Goal: Transaction & Acquisition: Purchase product/service

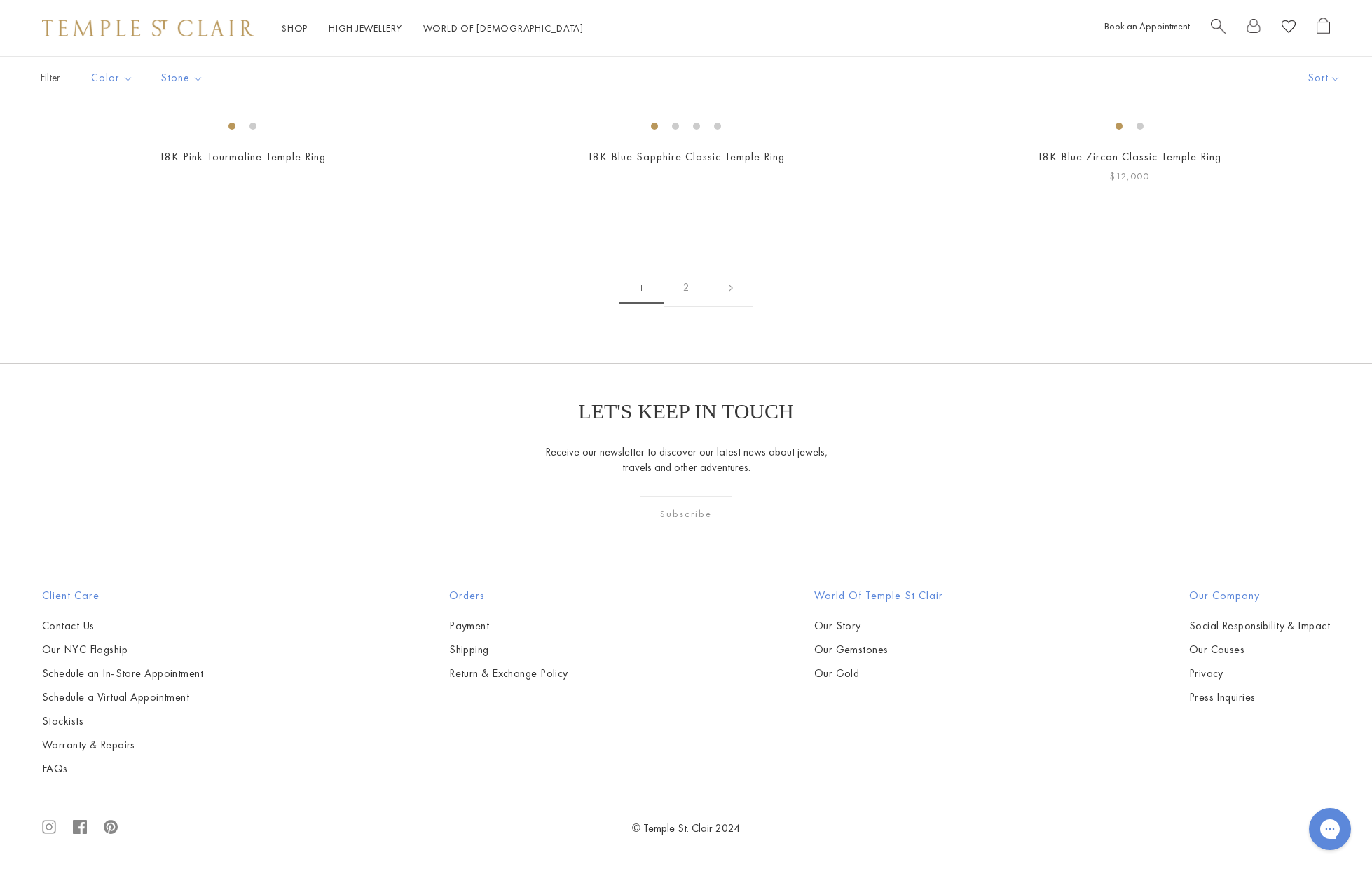
scroll to position [7911, 0]
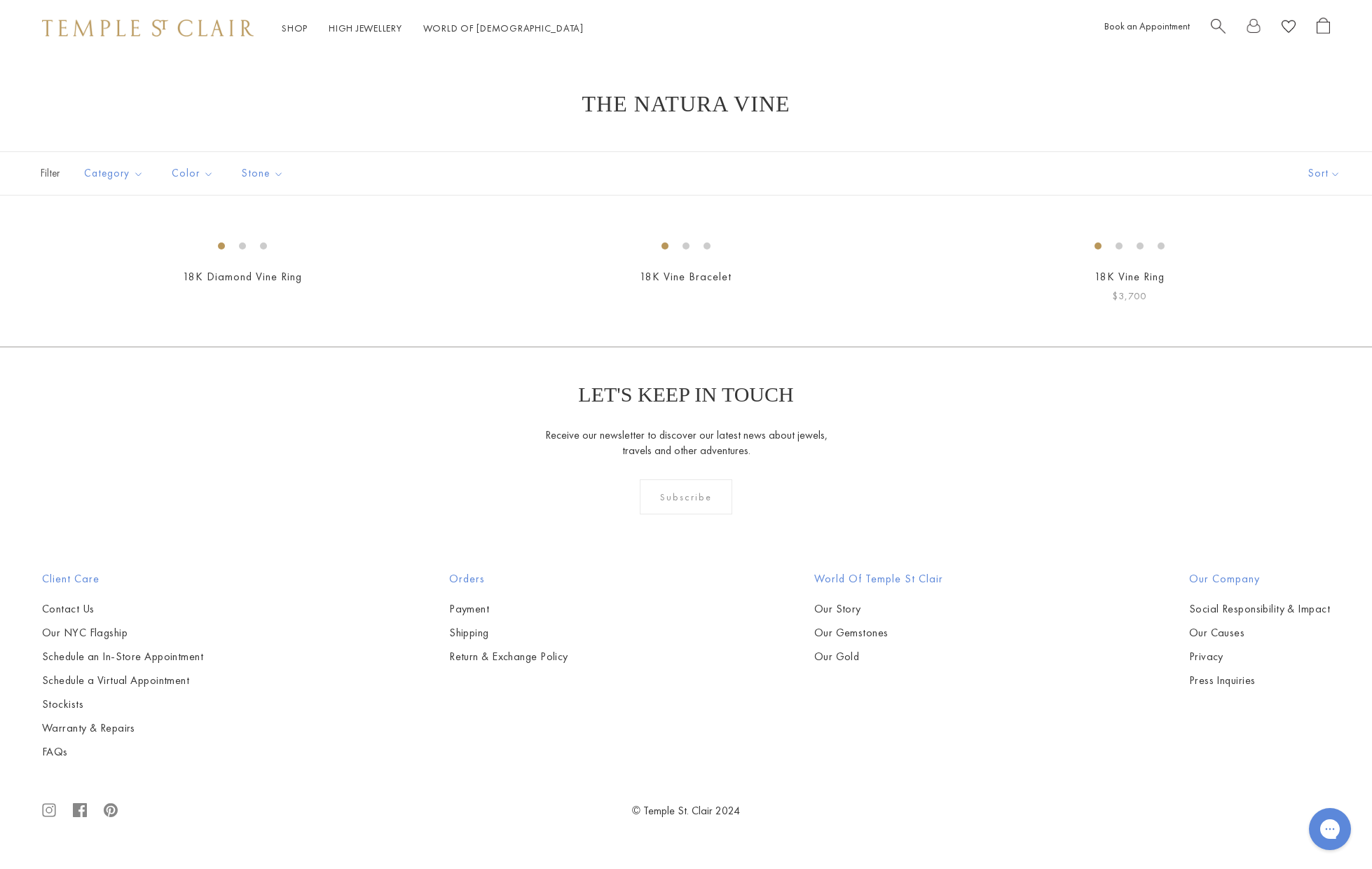
click at [0, 0] on img at bounding box center [0, 0] width 0 height 0
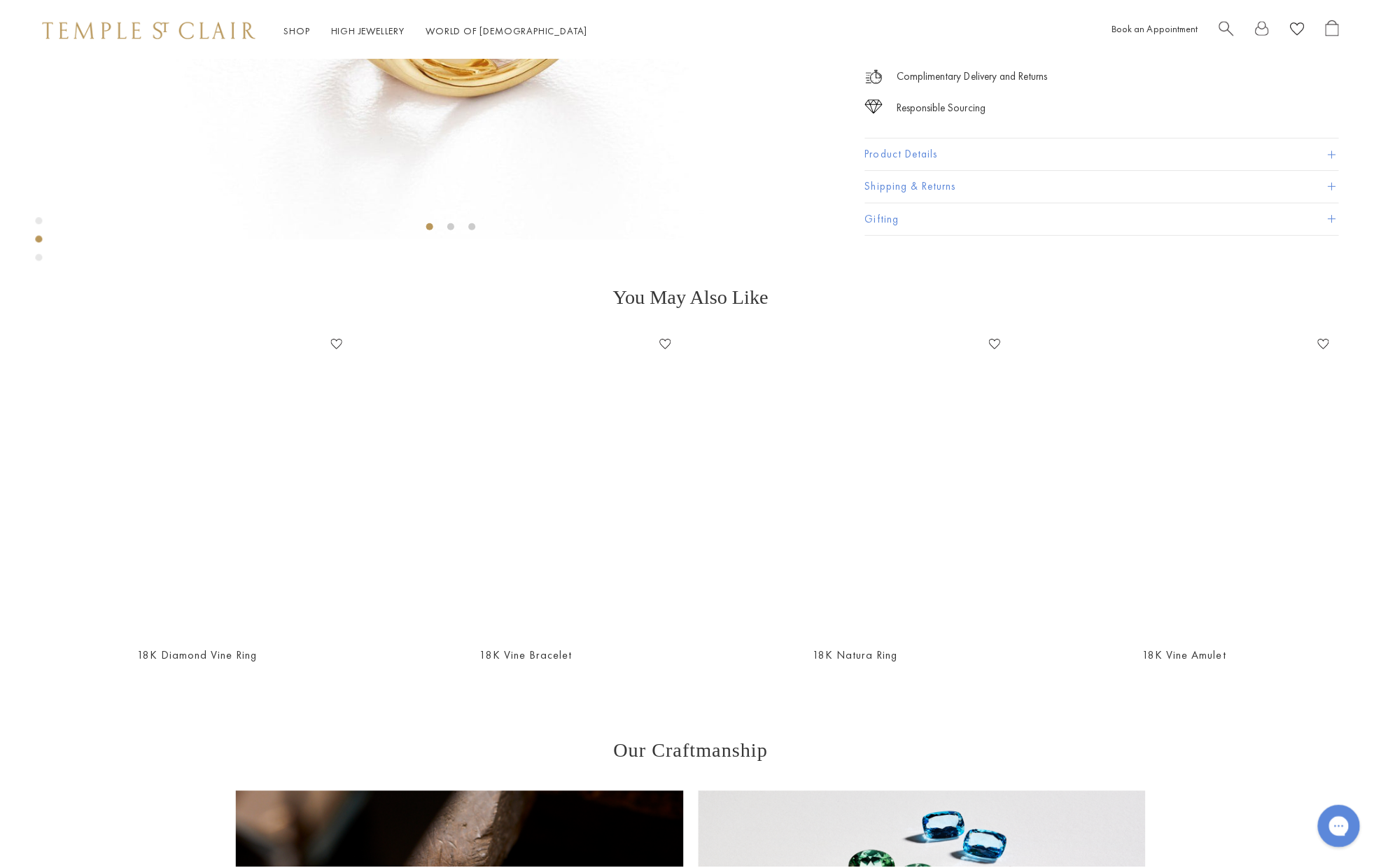
scroll to position [693, 0]
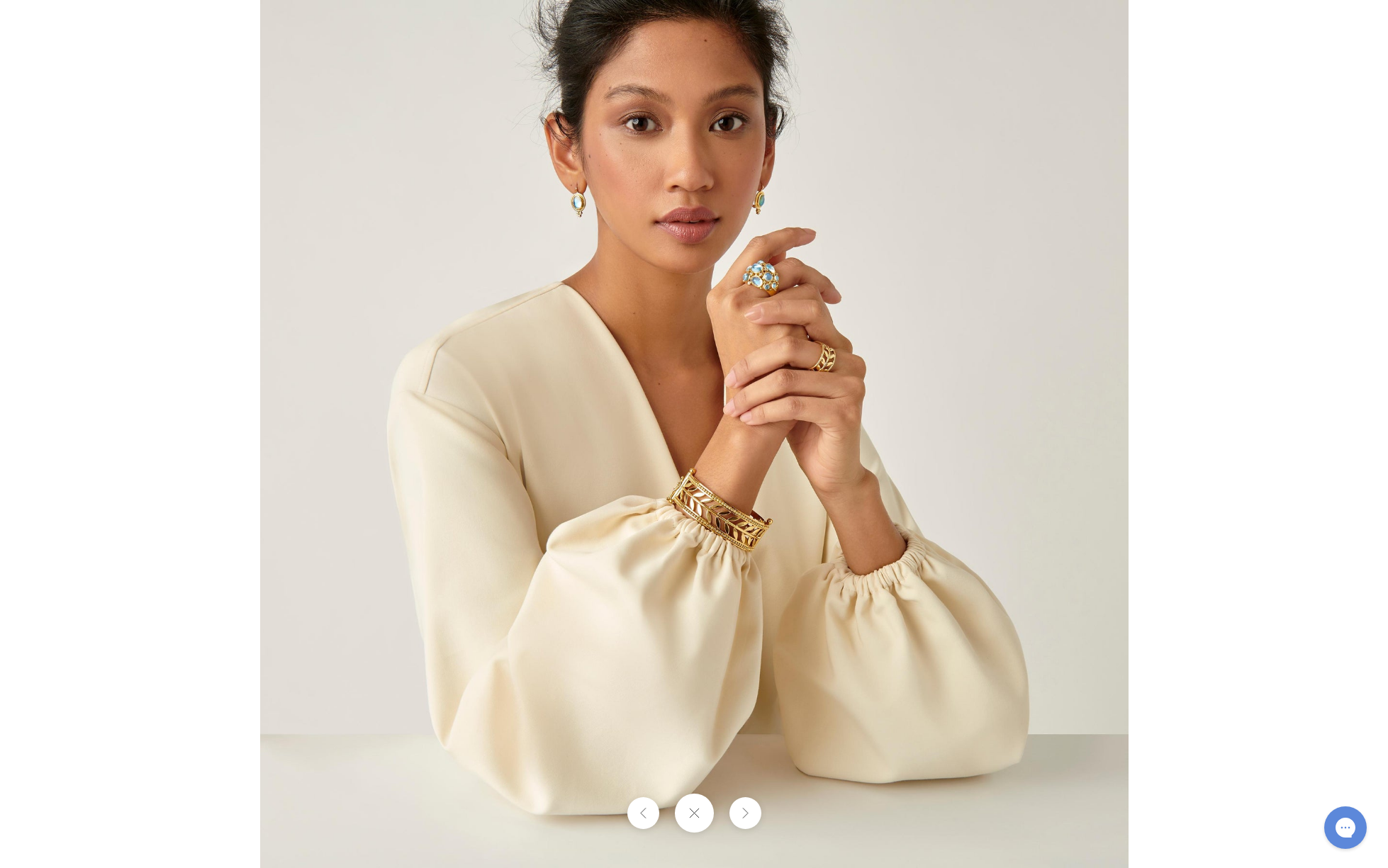
click at [1157, 315] on div at bounding box center [954, 434] width 1388 height 868
click at [706, 816] on button at bounding box center [694, 813] width 39 height 39
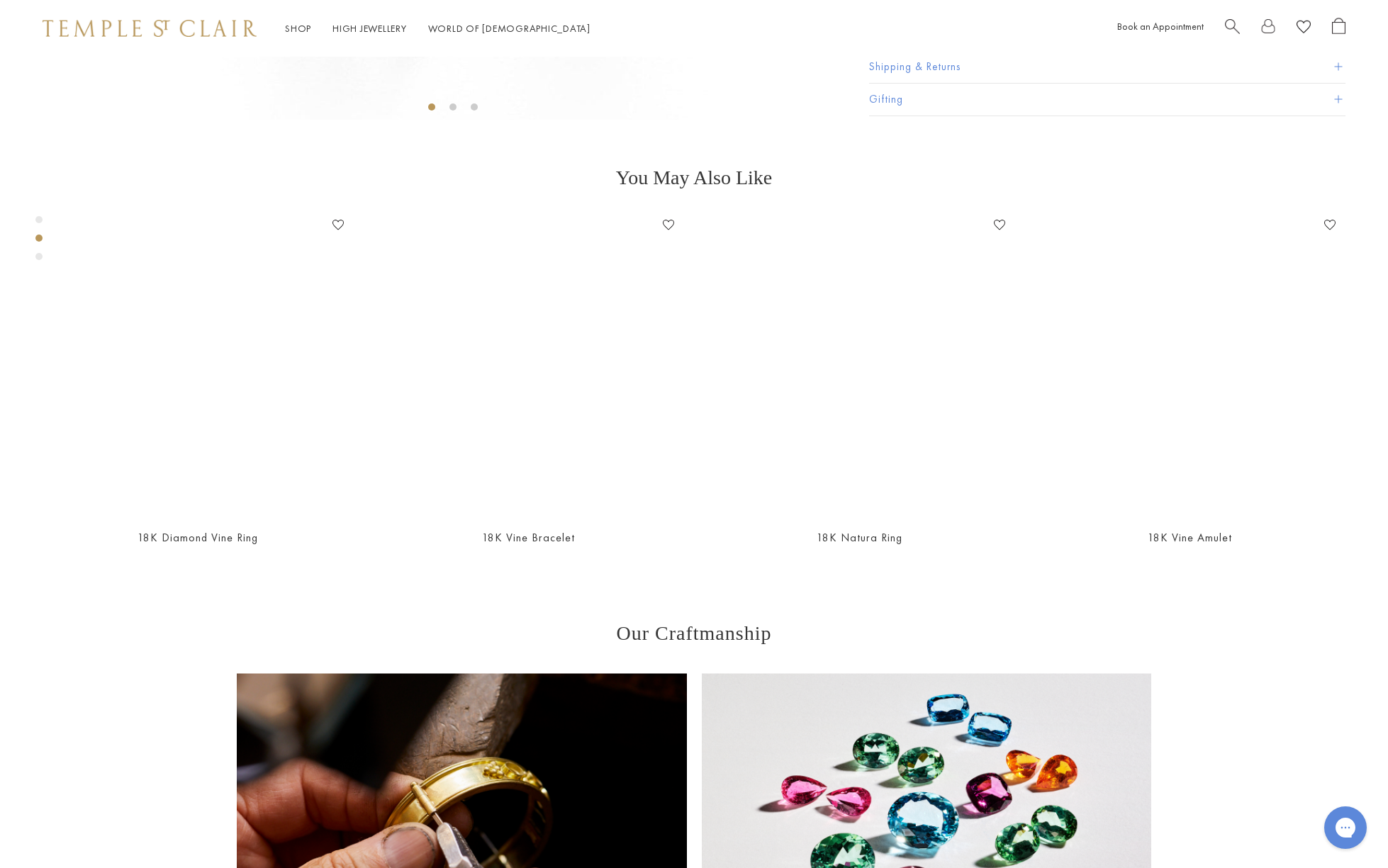
click at [940, 51] on button "Product Details" at bounding box center [1107, 35] width 477 height 32
click at [1240, 26] on div at bounding box center [1285, 28] width 120 height 22
click at [1237, 24] on span "Search" at bounding box center [1233, 25] width 15 height 15
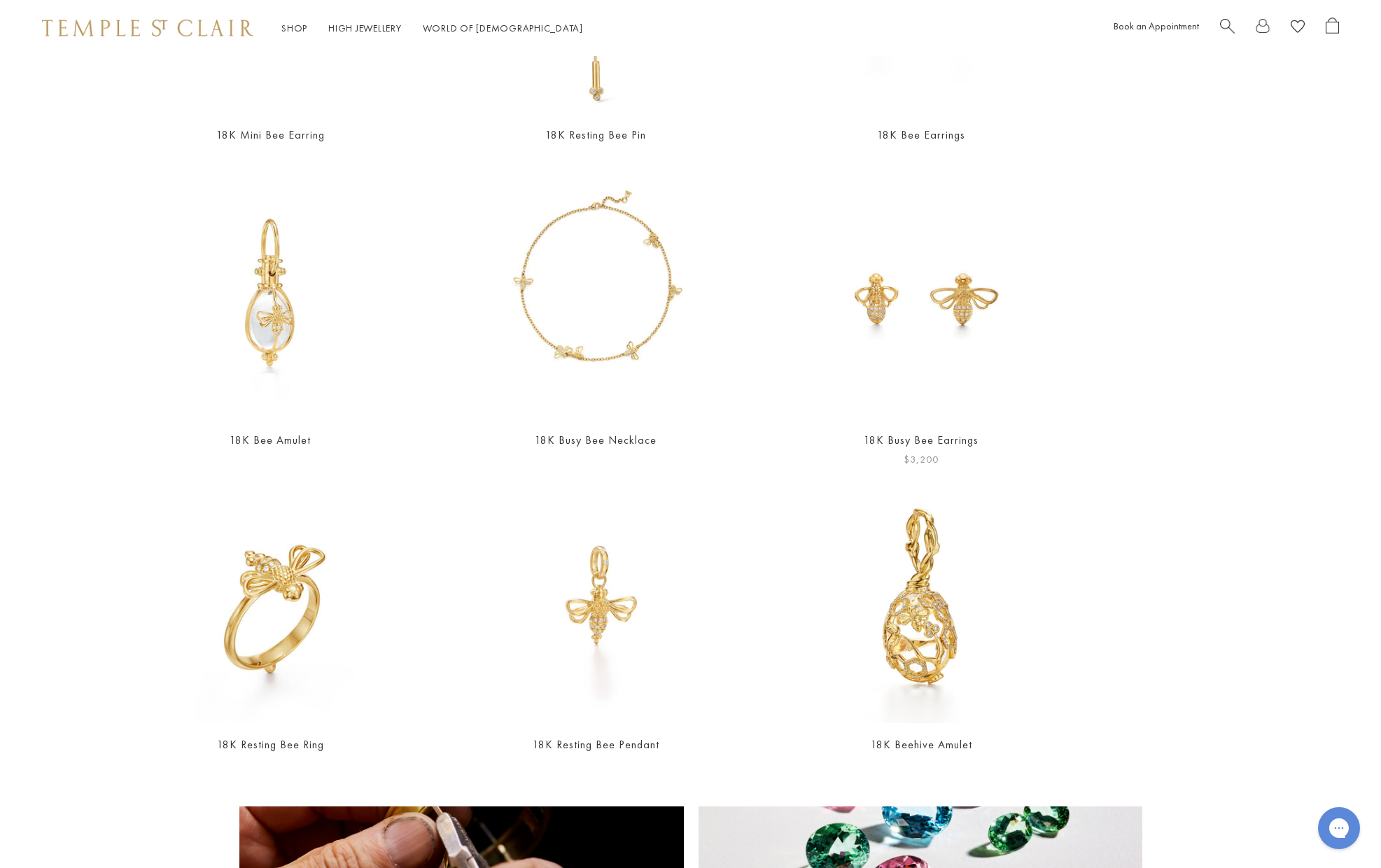
scroll to position [552, 0]
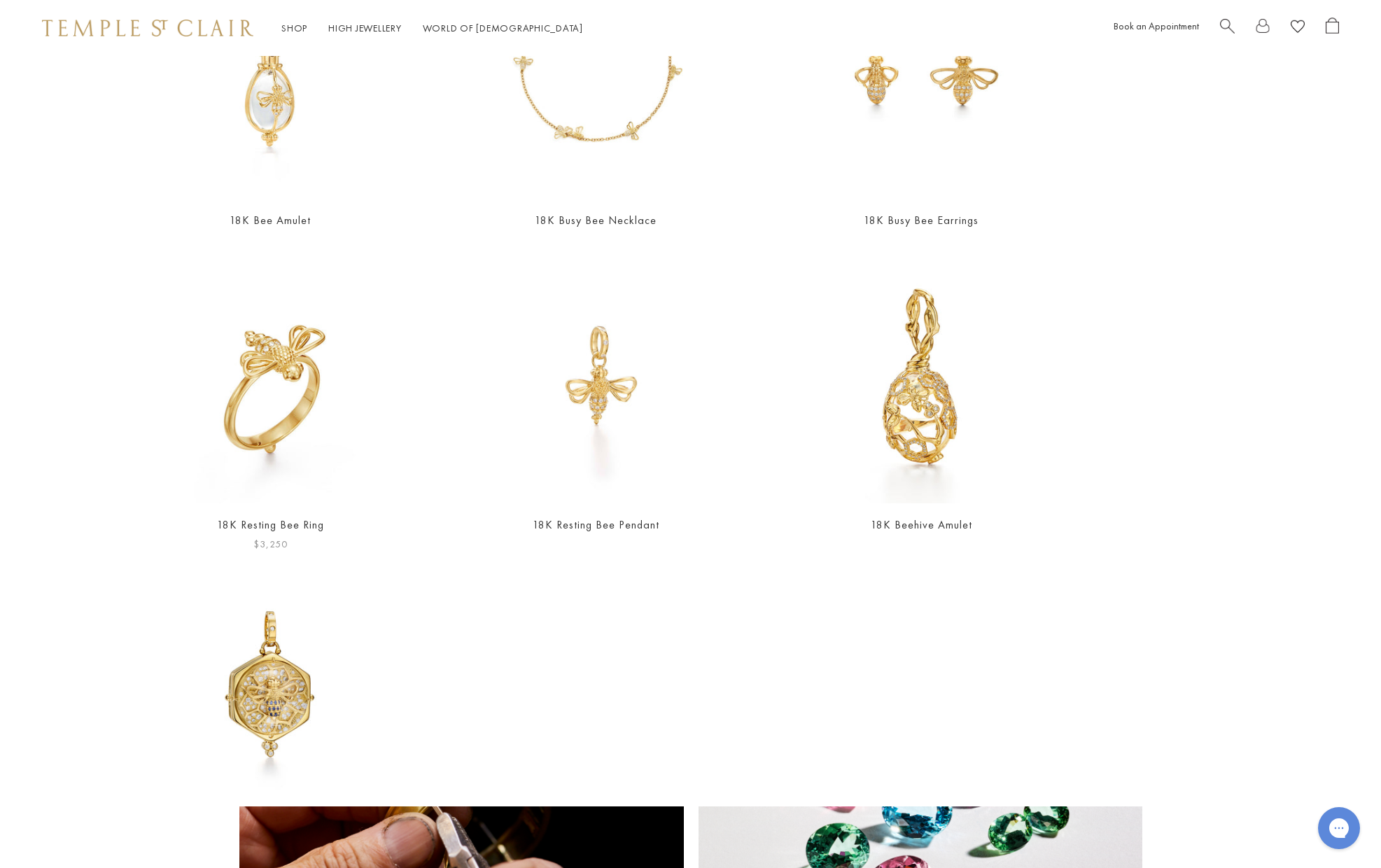
type input "***"
click at [292, 353] on img at bounding box center [270, 375] width 255 height 255
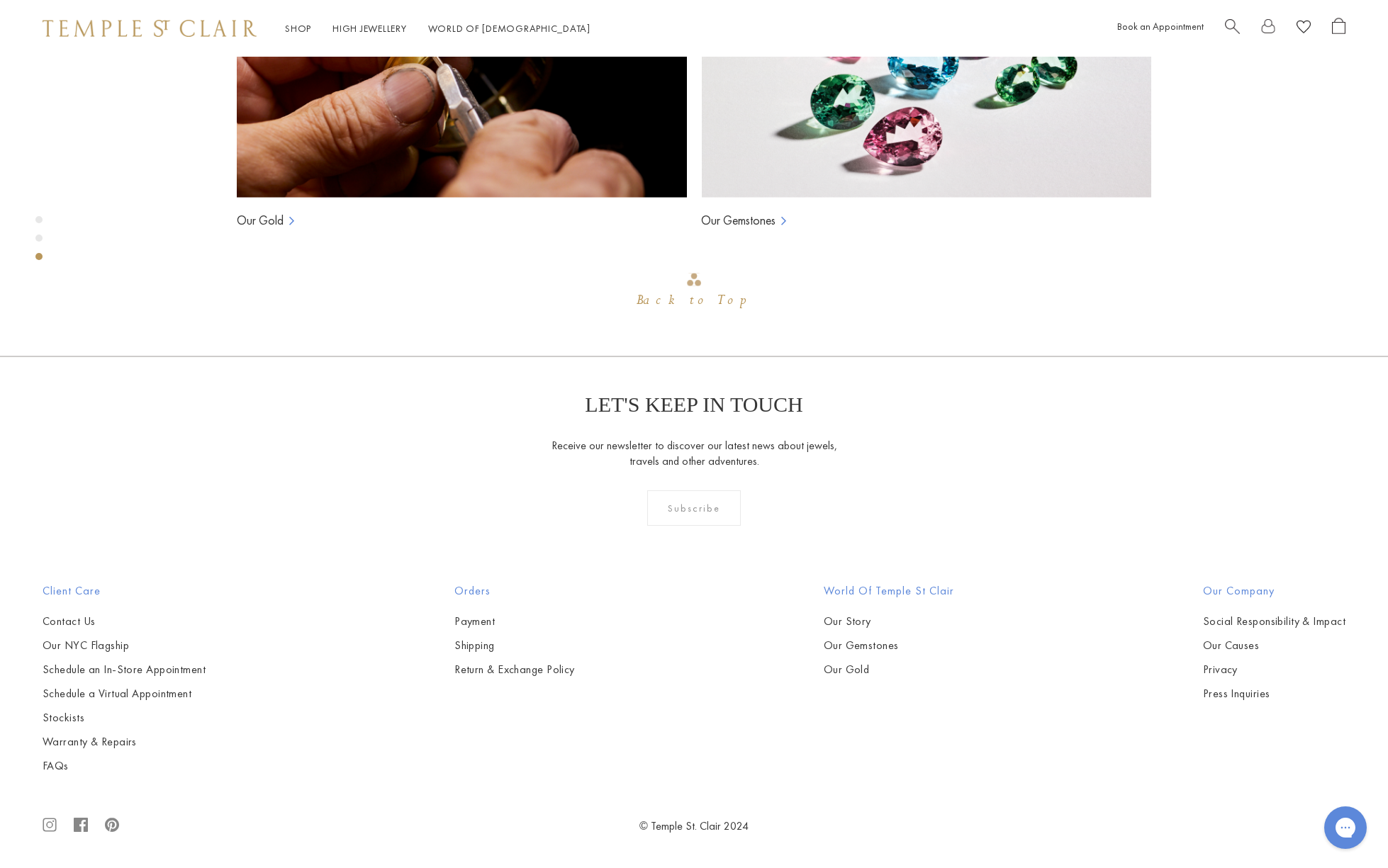
scroll to position [1875, 0]
click at [1353, 825] on div "Gorgias live chat" at bounding box center [1346, 828] width 31 height 31
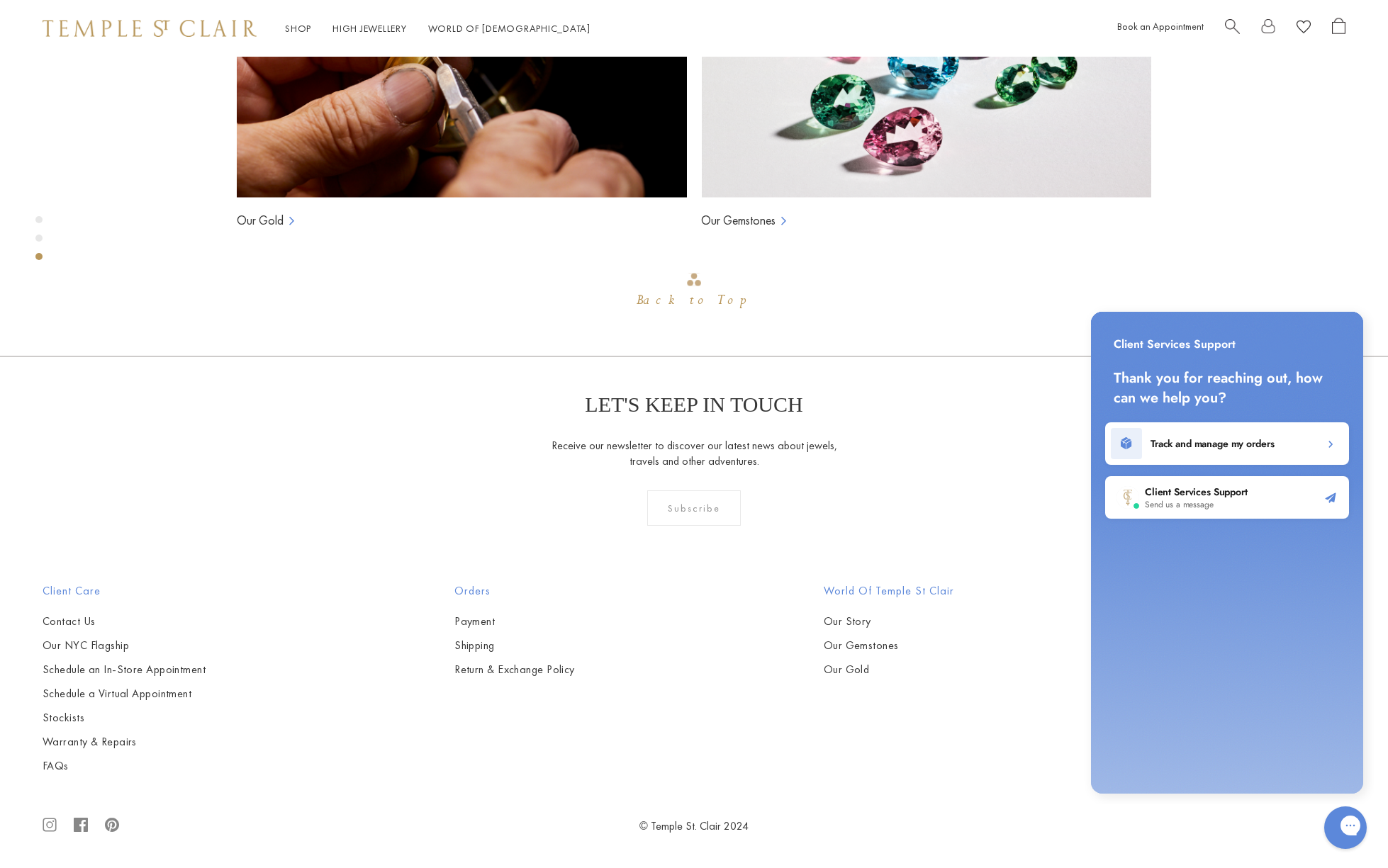
click at [1179, 500] on span "Send us a message" at bounding box center [1197, 504] width 103 height 11
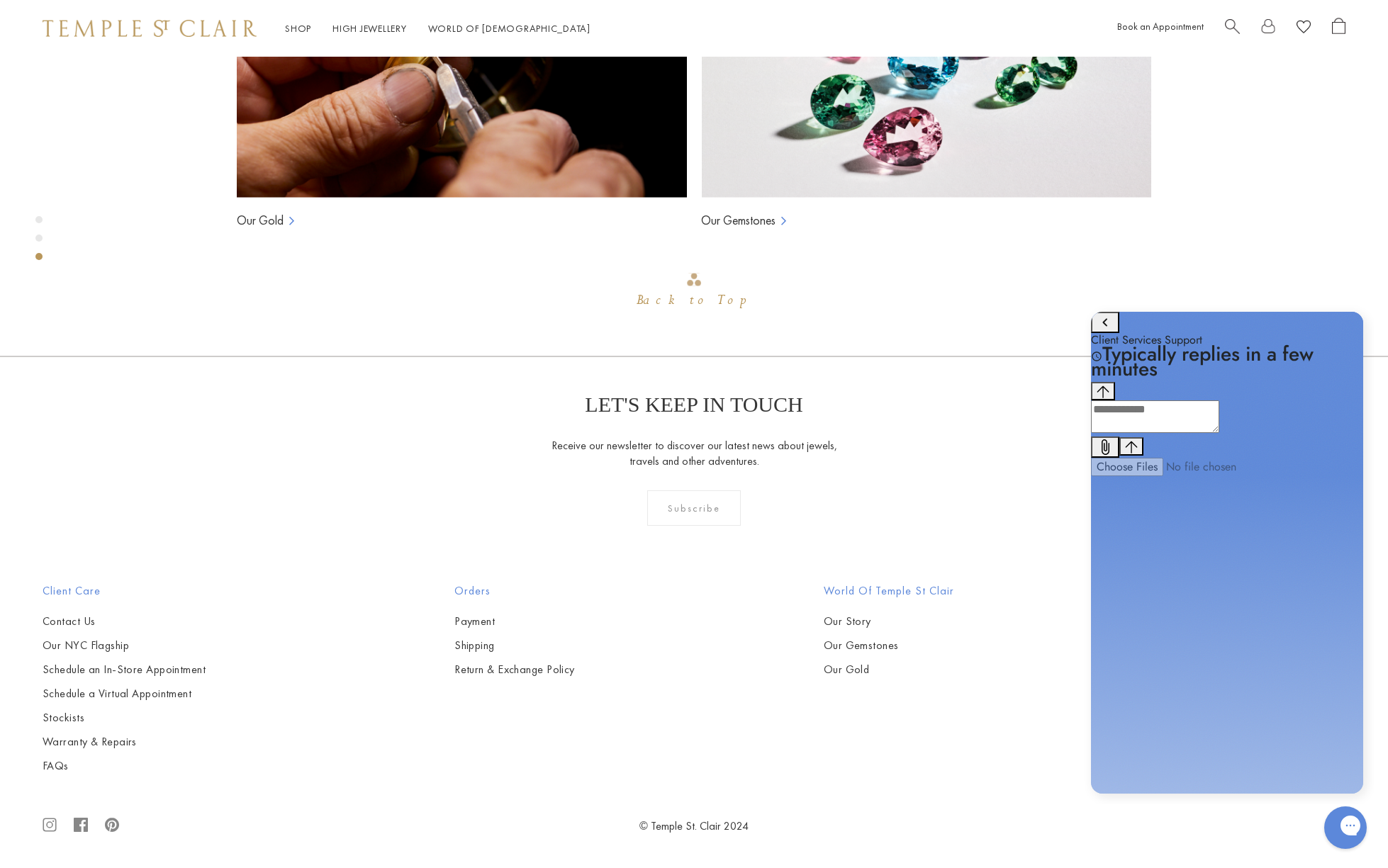
click at [1149, 433] on textarea "live chat message input" at bounding box center [1155, 416] width 128 height 33
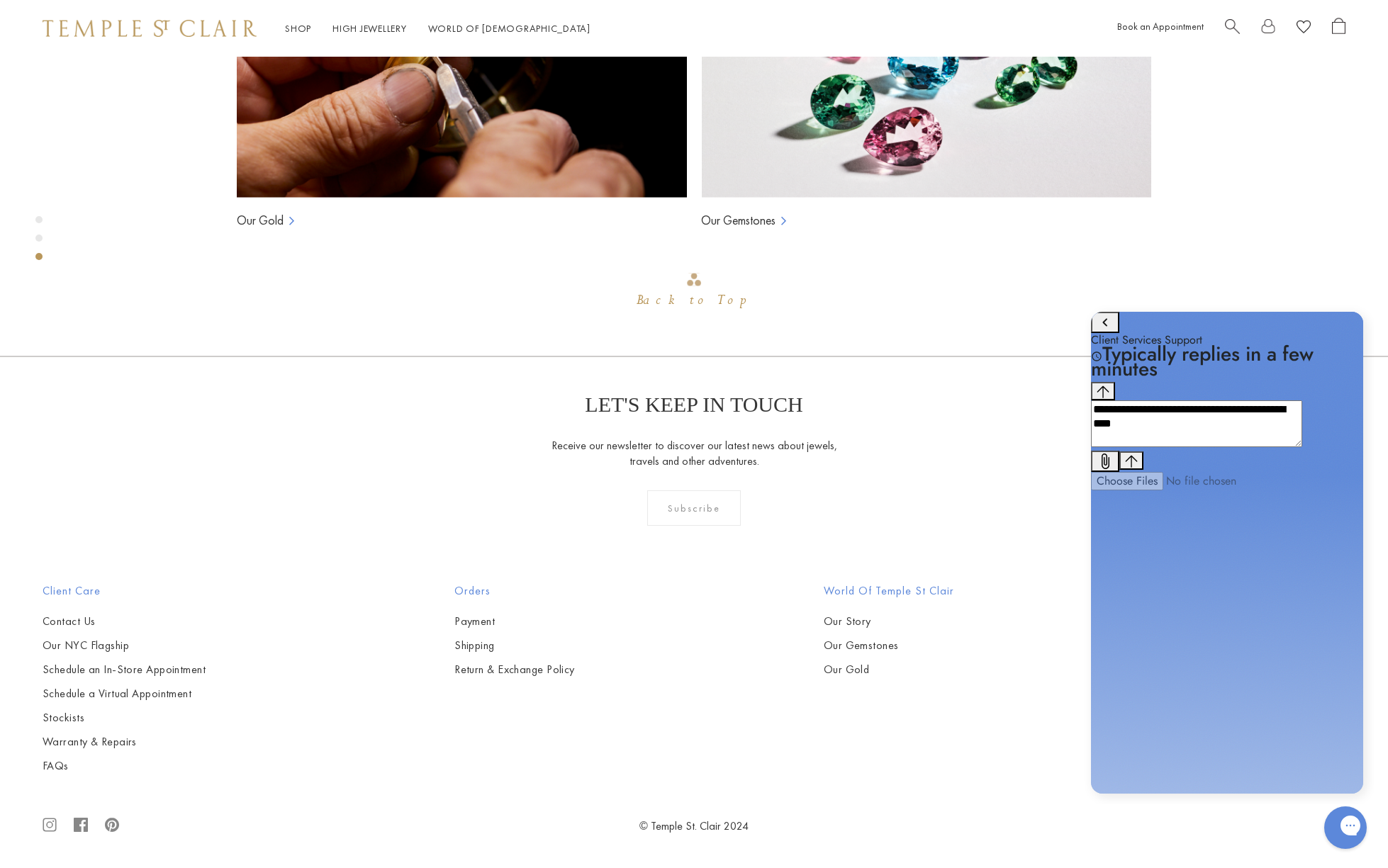
type textarea "**********"
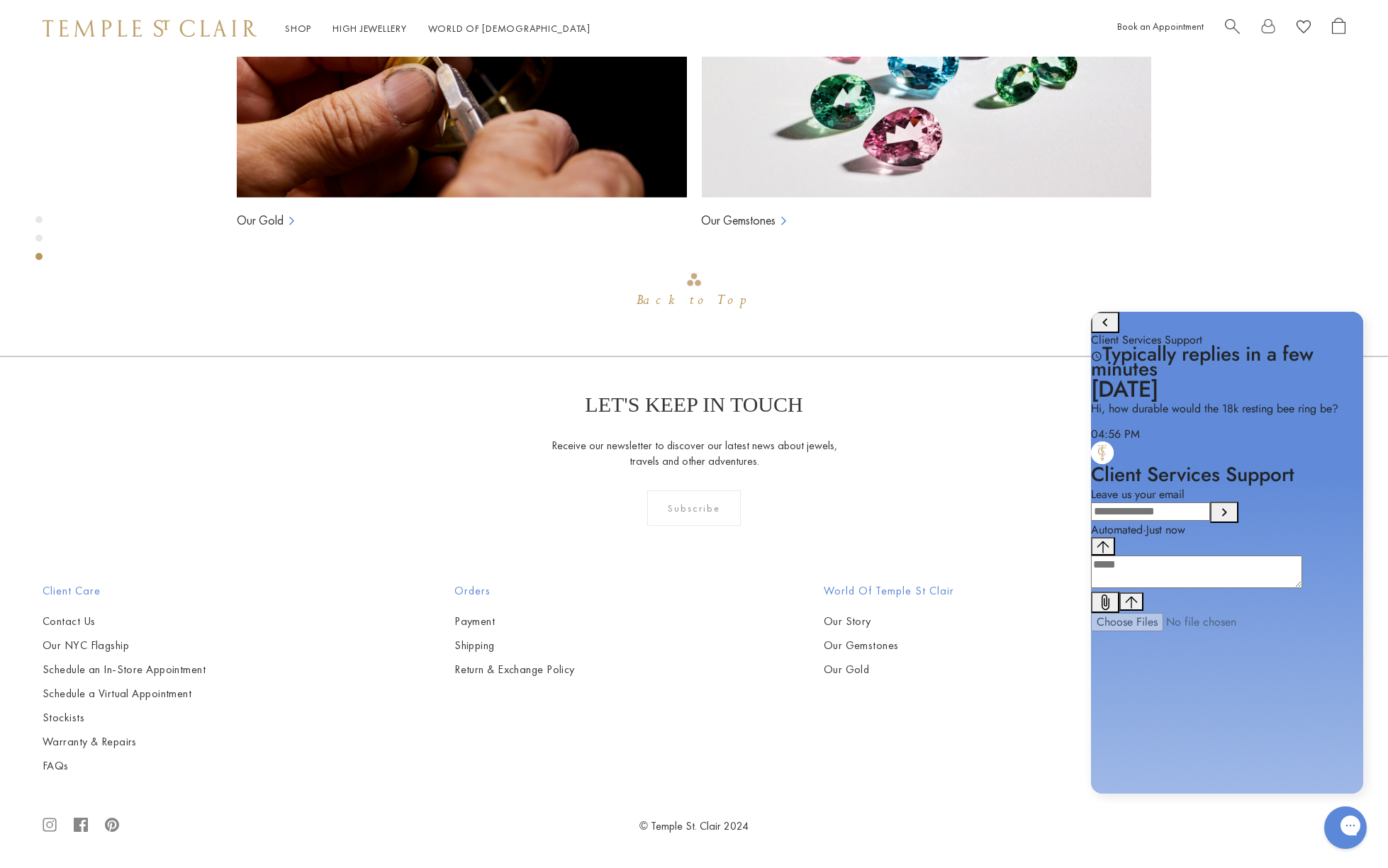
click at [1169, 521] on input "Leave us your email" at bounding box center [1150, 512] width 119 height 18
type input "**********"
click at [1227, 516] on icon "Submit Leave us your email" at bounding box center [1225, 512] width 5 height 8
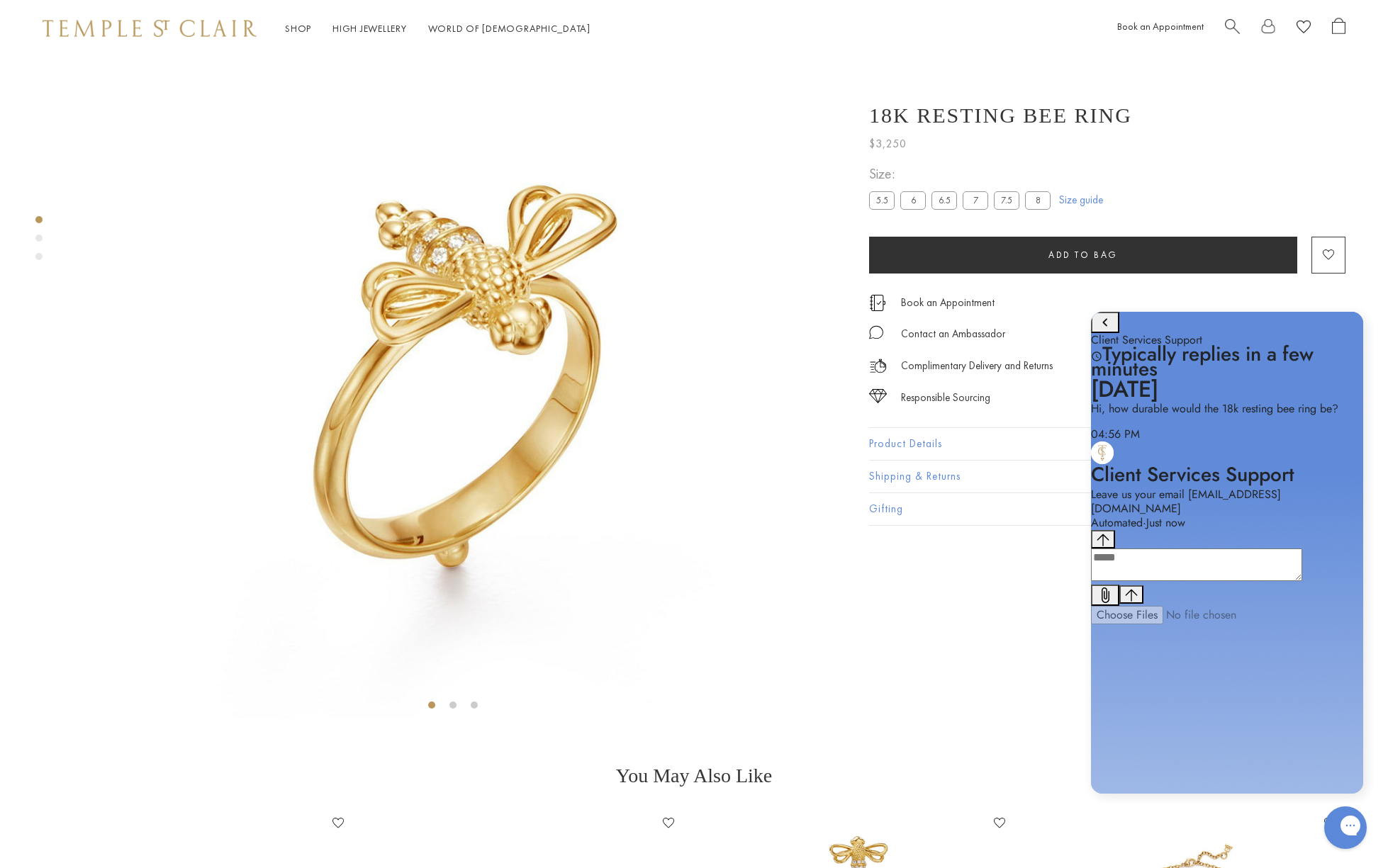
scroll to position [170, 0]
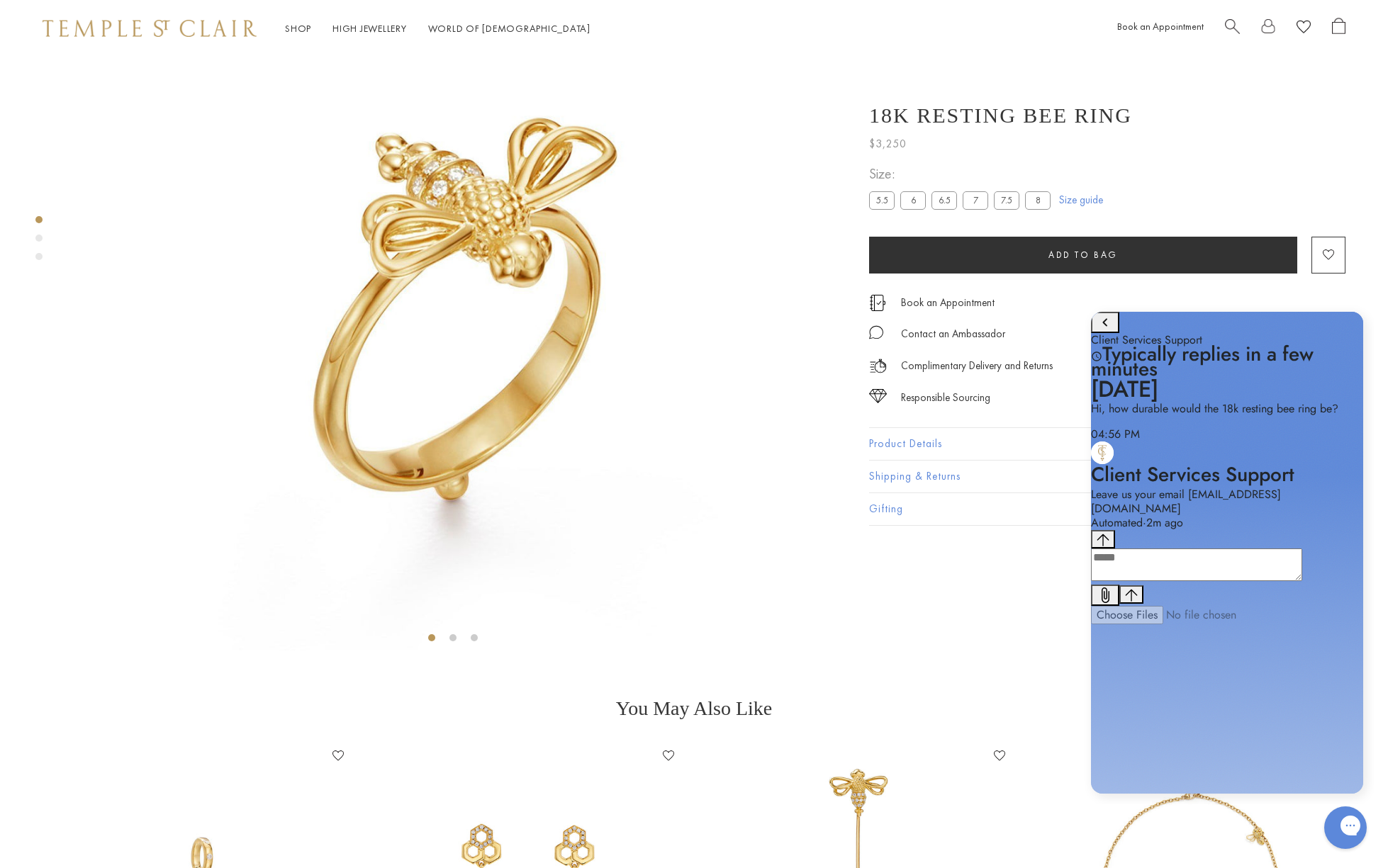
click at [887, 444] on div "18K Resting Bee Ring $3,250 The 18K Resting Bee Ring is part of the Tree of Lif…" at bounding box center [1107, 307] width 477 height 436
click at [885, 441] on button "Product Details" at bounding box center [1107, 444] width 477 height 32
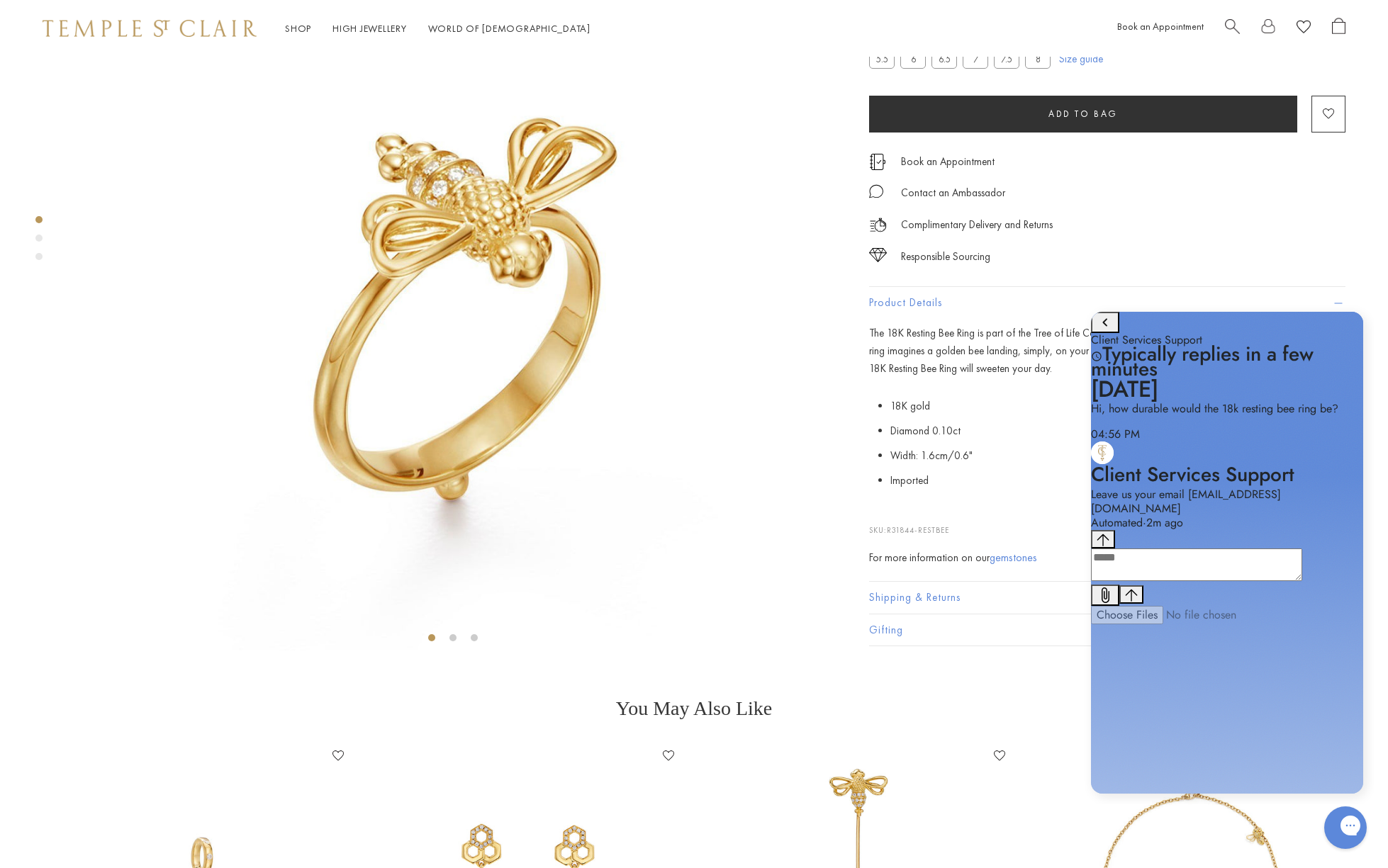
scroll to position [267, 0]
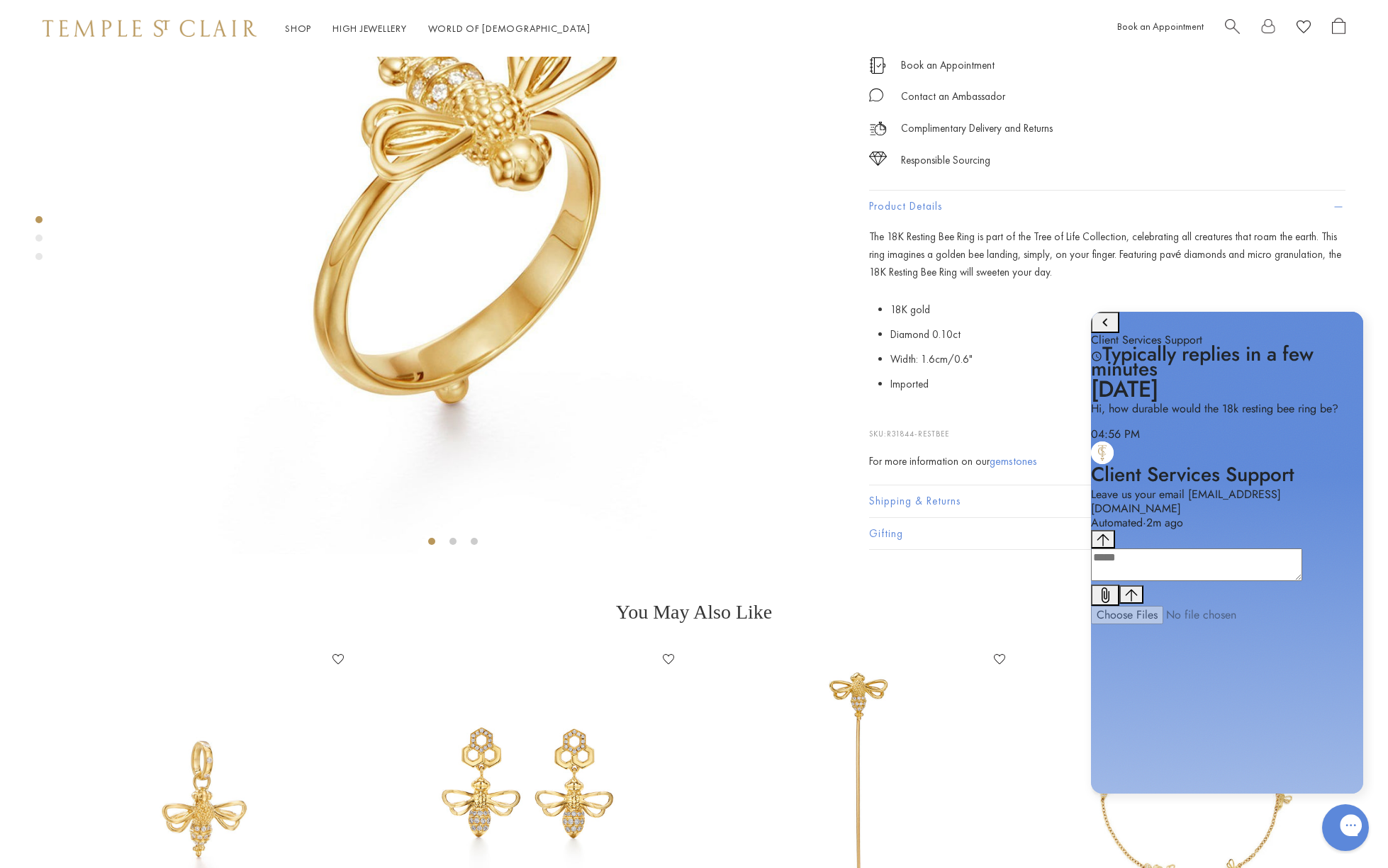
click at [1387, 838] on div "Gorgias live chat" at bounding box center [1401, 829] width 15 height 21
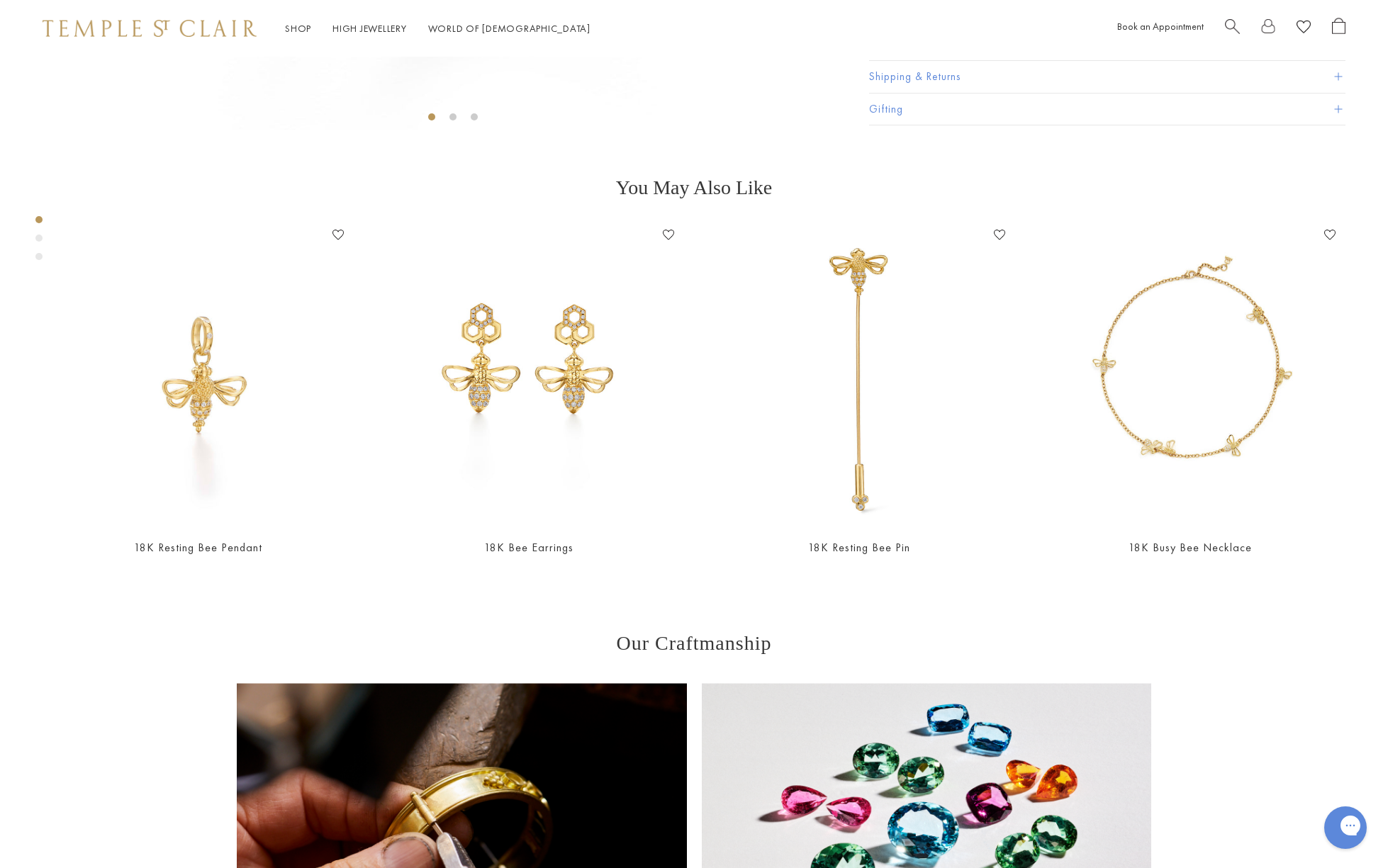
scroll to position [0, 0]
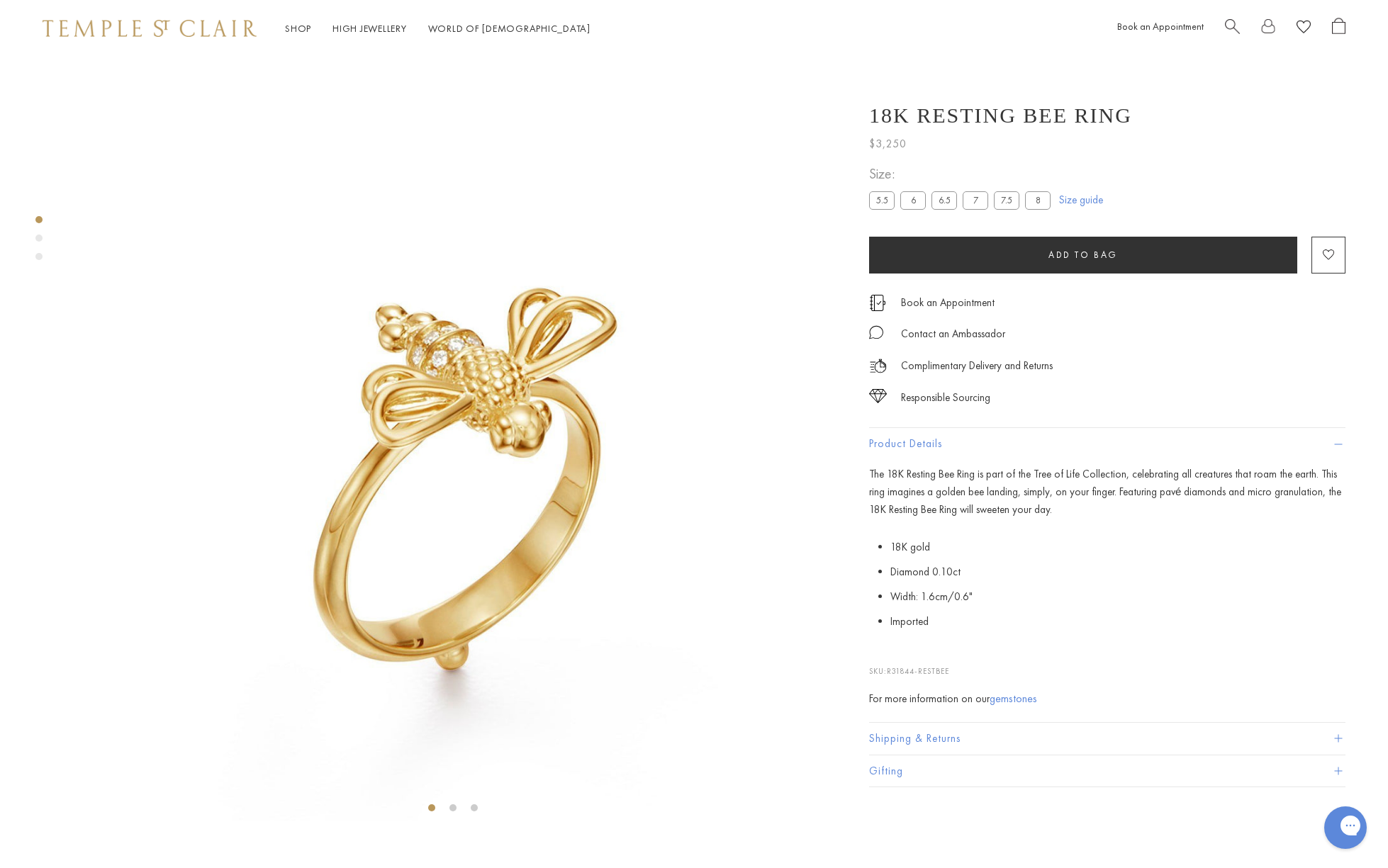
click at [947, 203] on label "6.5" at bounding box center [944, 200] width 26 height 18
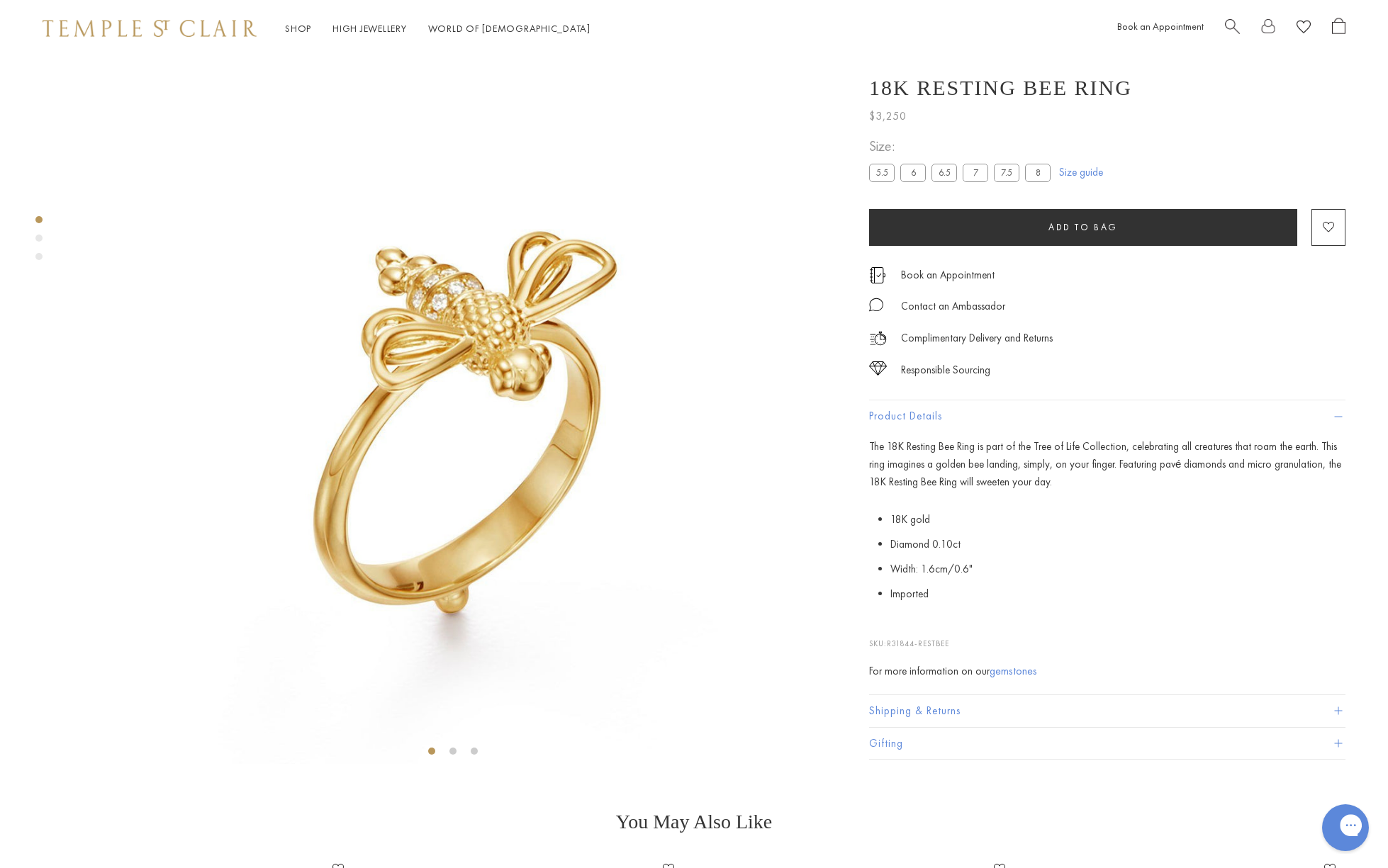
click at [1387, 818] on div "Gorgias live chat" at bounding box center [1401, 829] width 15 height 21
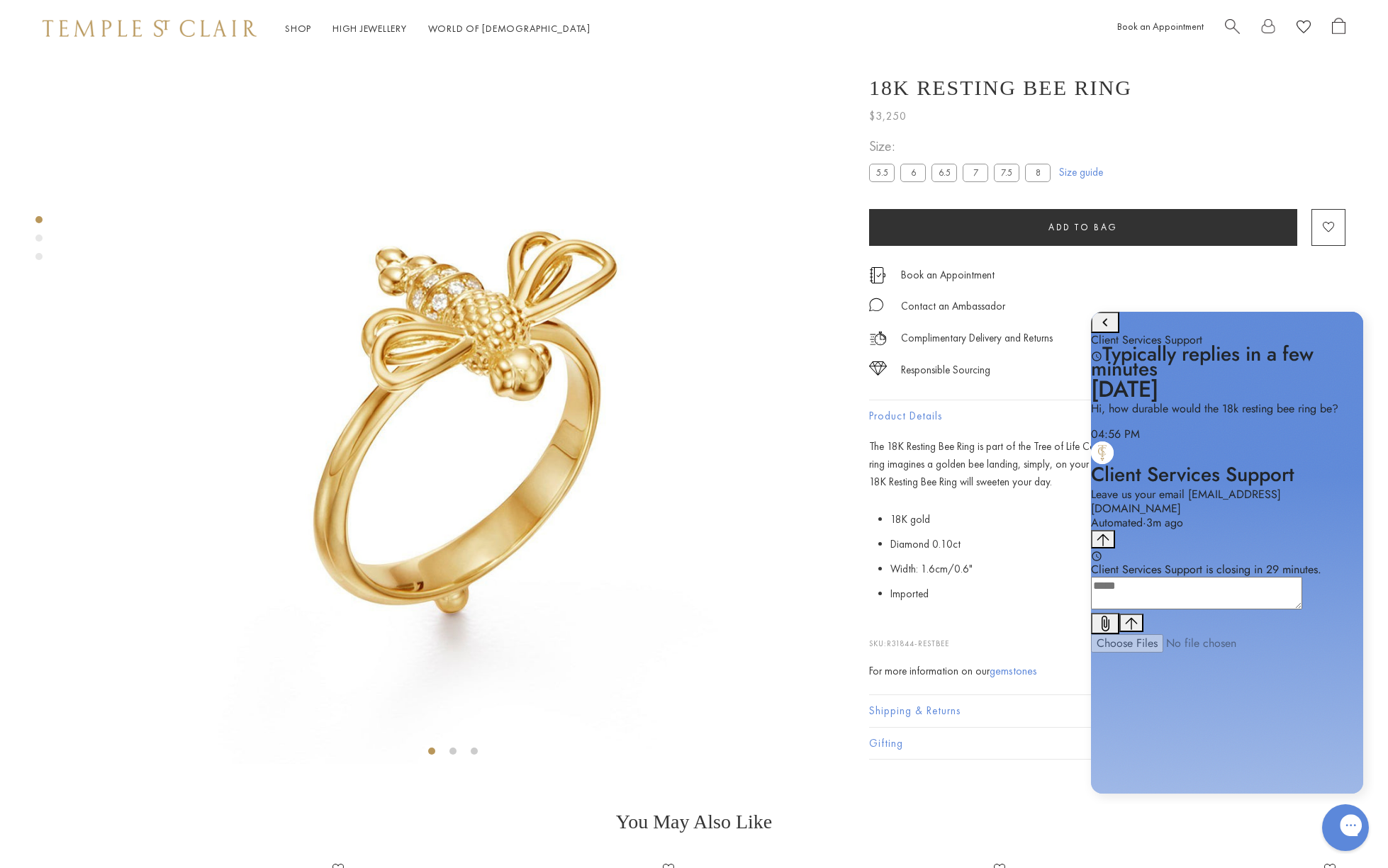
click at [1387, 818] on div "Gorgias live chat" at bounding box center [1401, 829] width 15 height 21
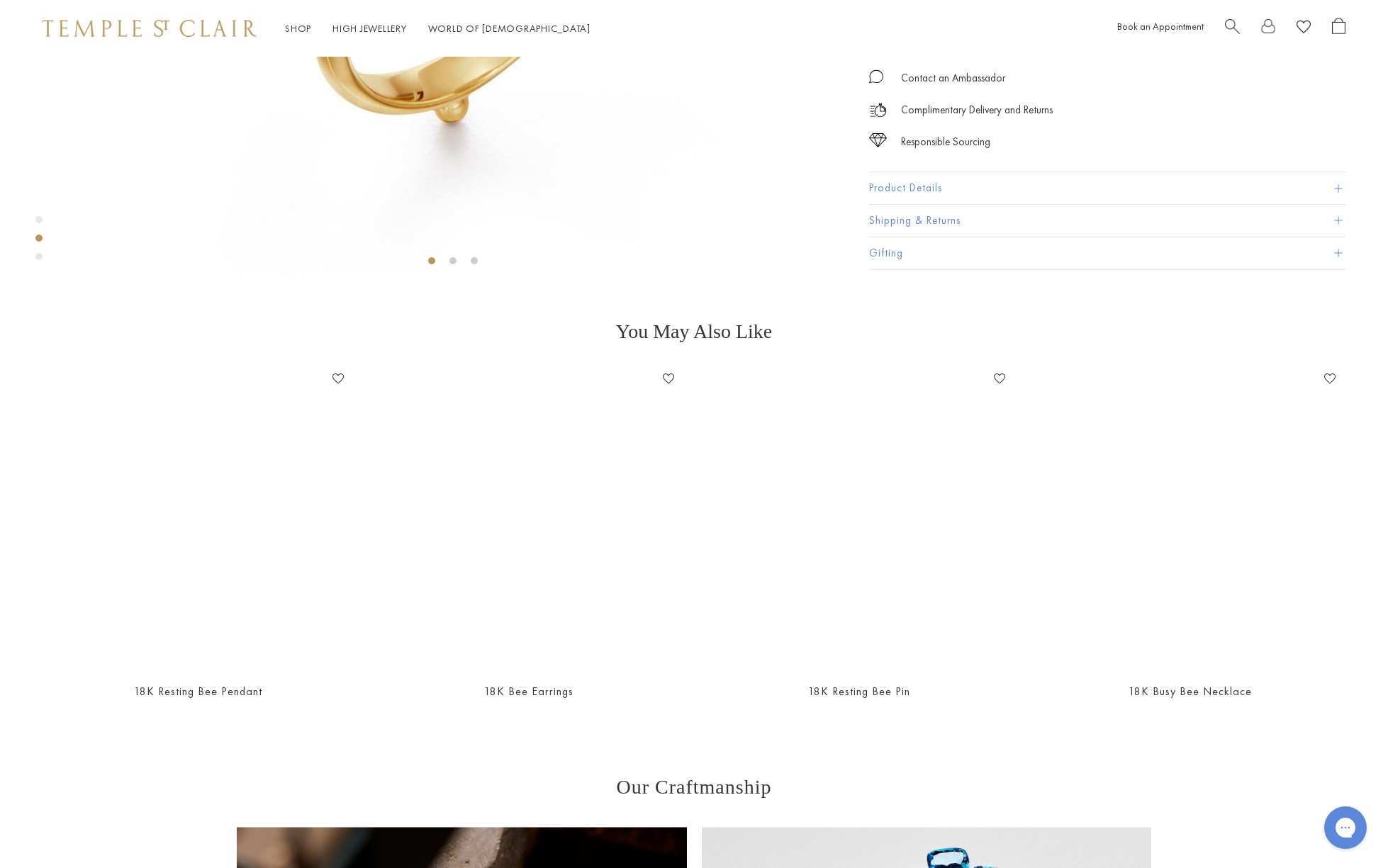
scroll to position [679, 0]
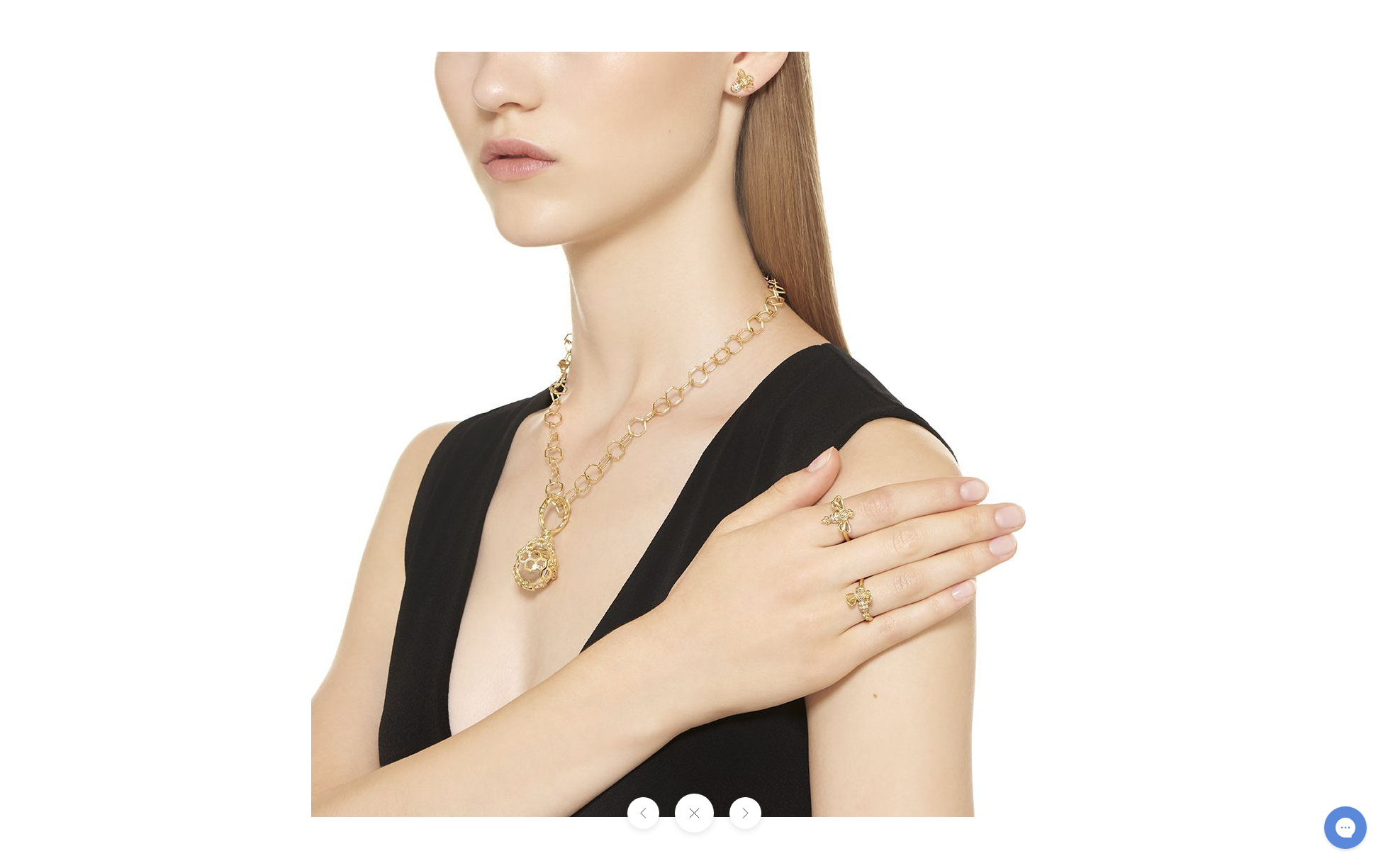
click at [695, 800] on button at bounding box center [694, 813] width 39 height 39
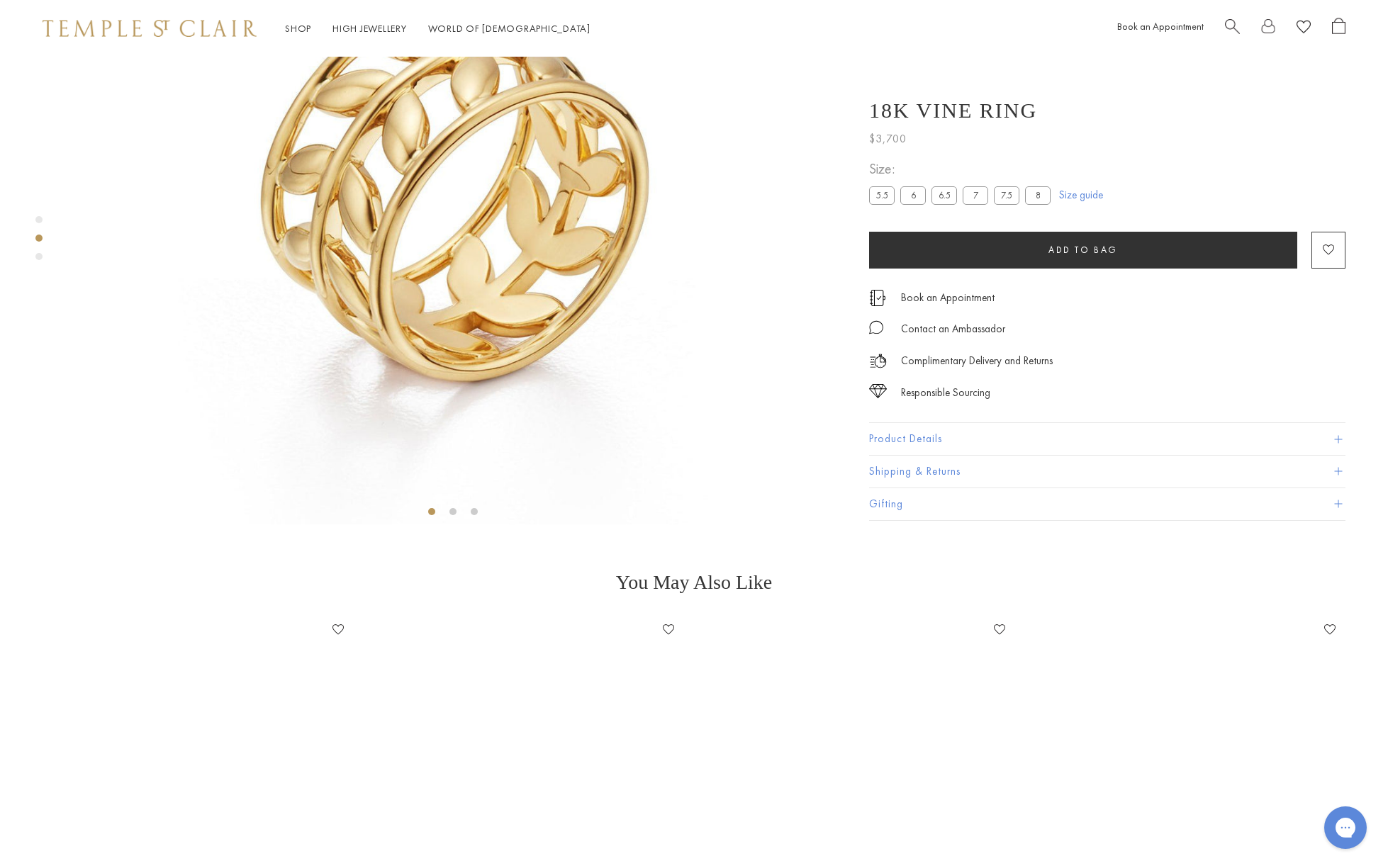
scroll to position [633, 0]
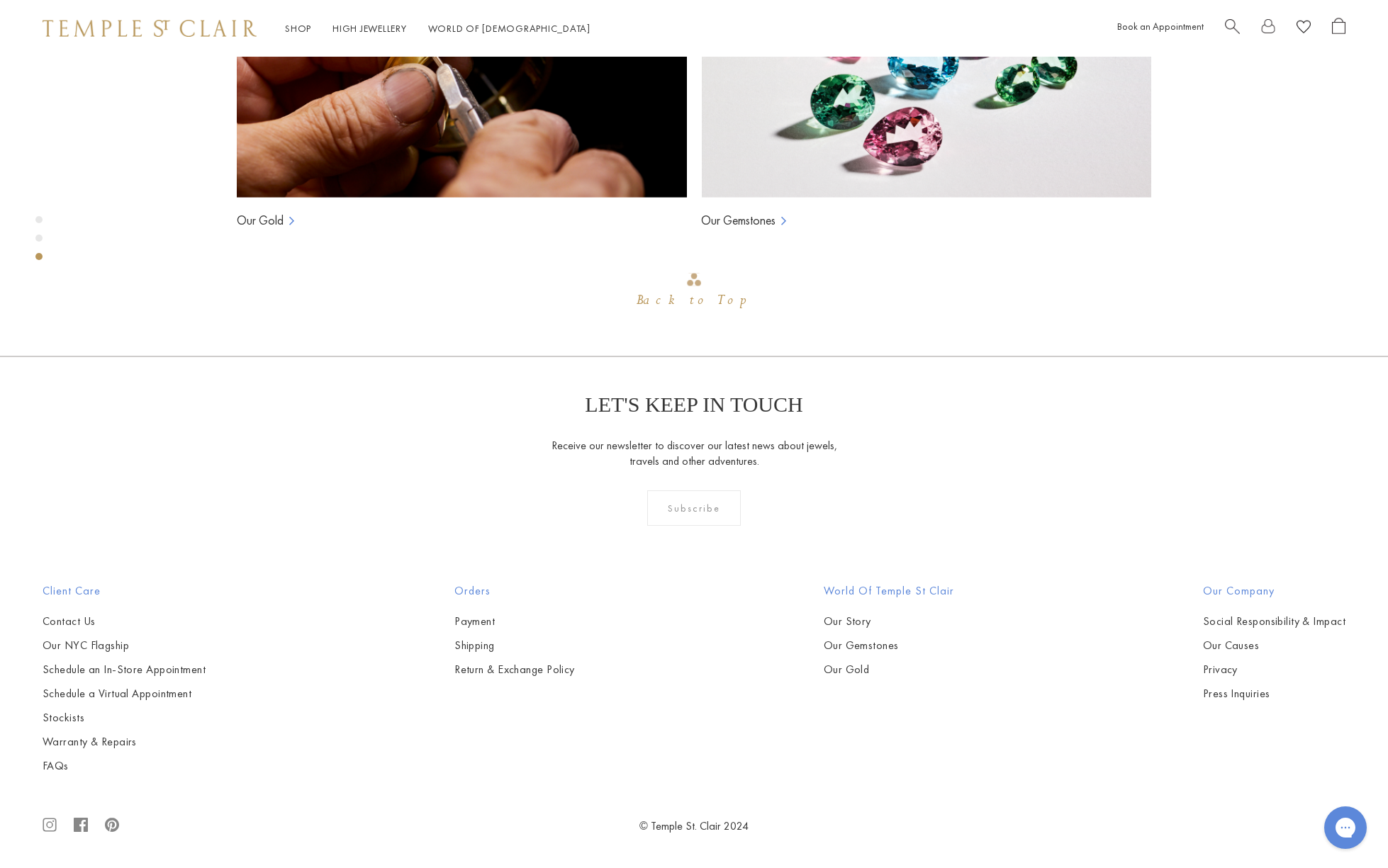
scroll to position [1555, 0]
